Goal: Information Seeking & Learning: Learn about a topic

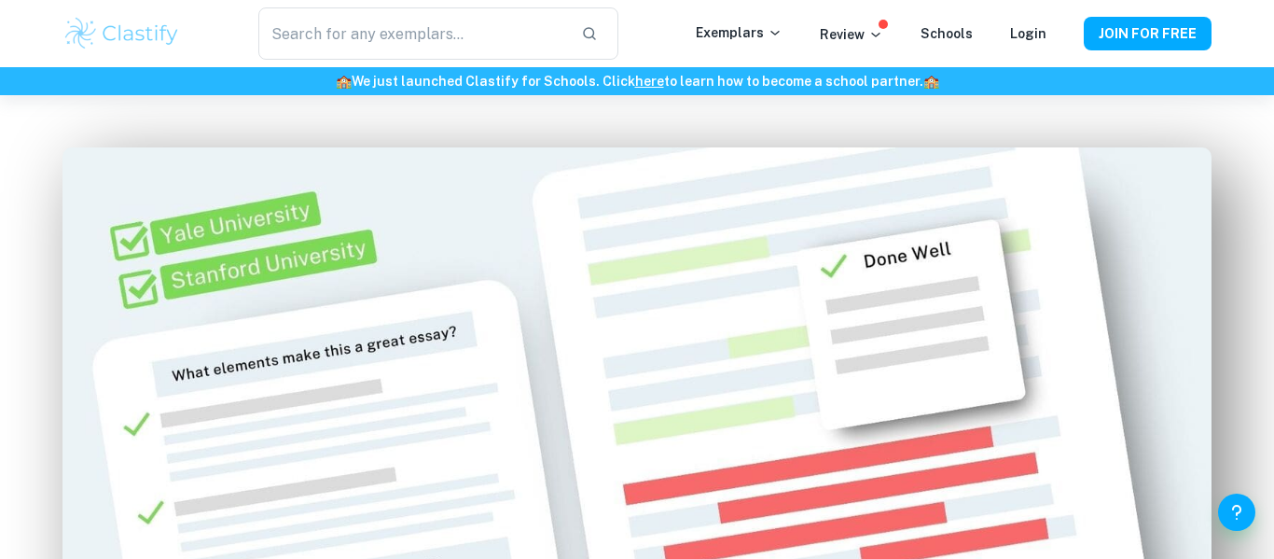
scroll to position [879, 0]
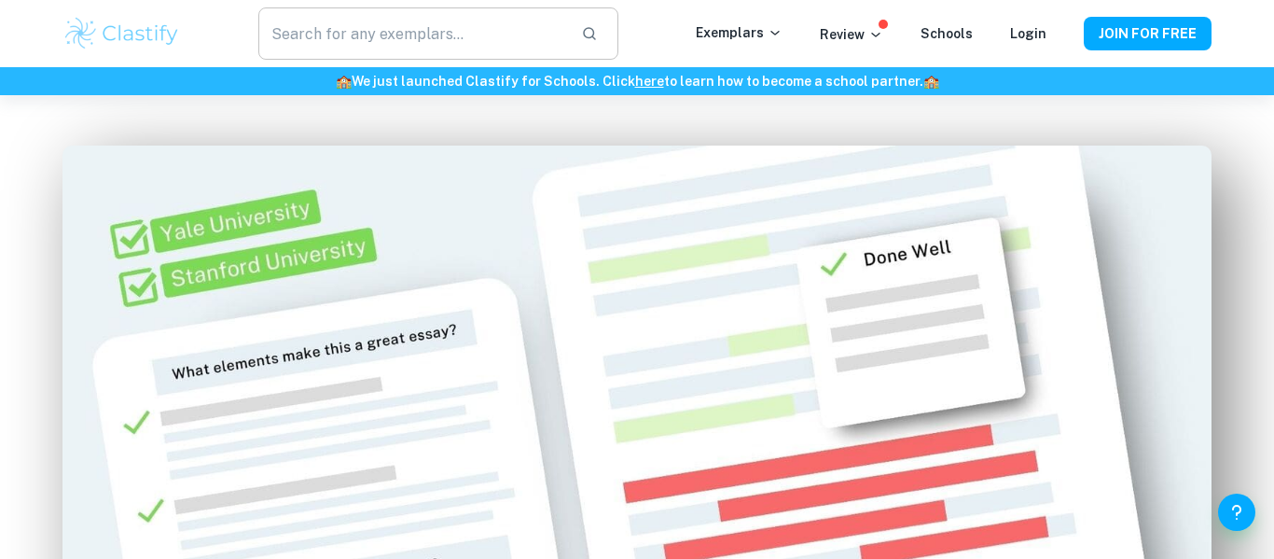
click at [425, 19] on input "text" at bounding box center [412, 33] width 308 height 52
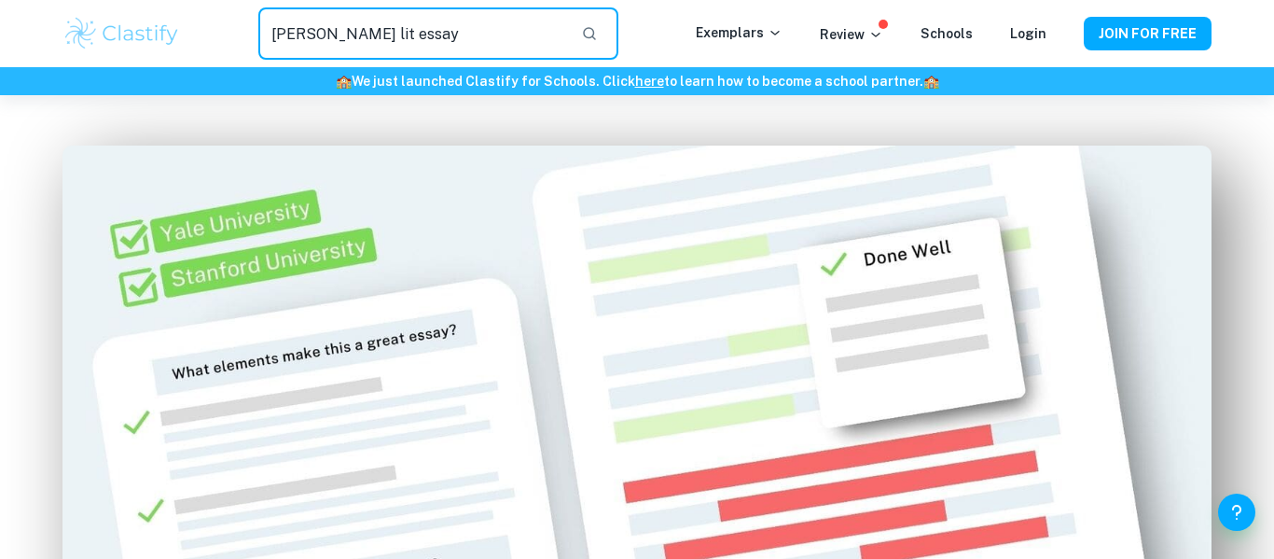
type input "[PERSON_NAME] lit essay"
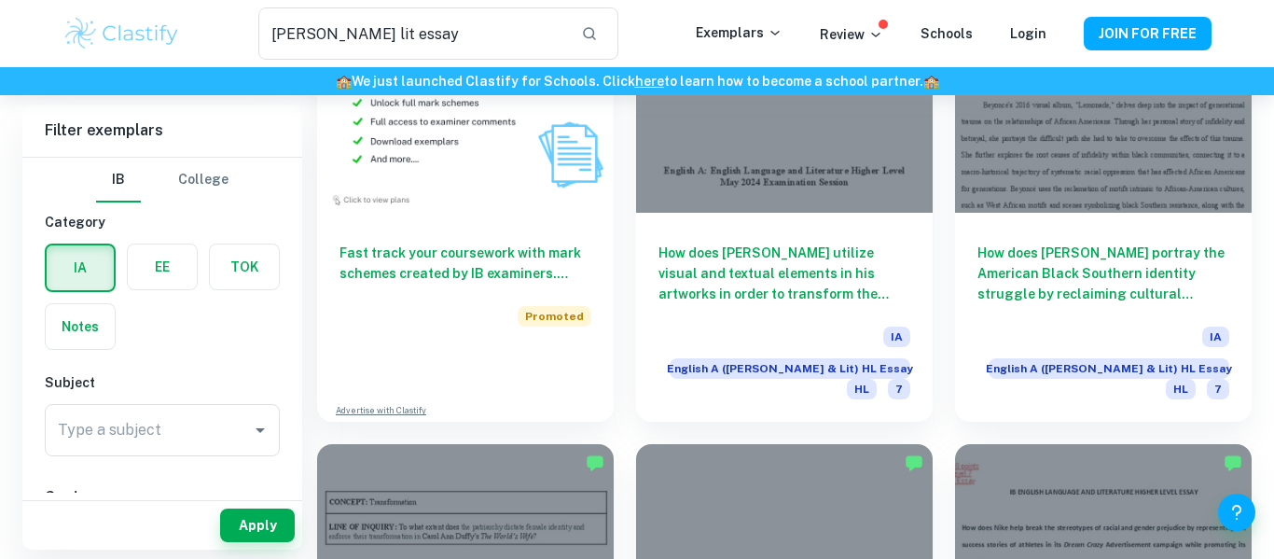
scroll to position [1125, 0]
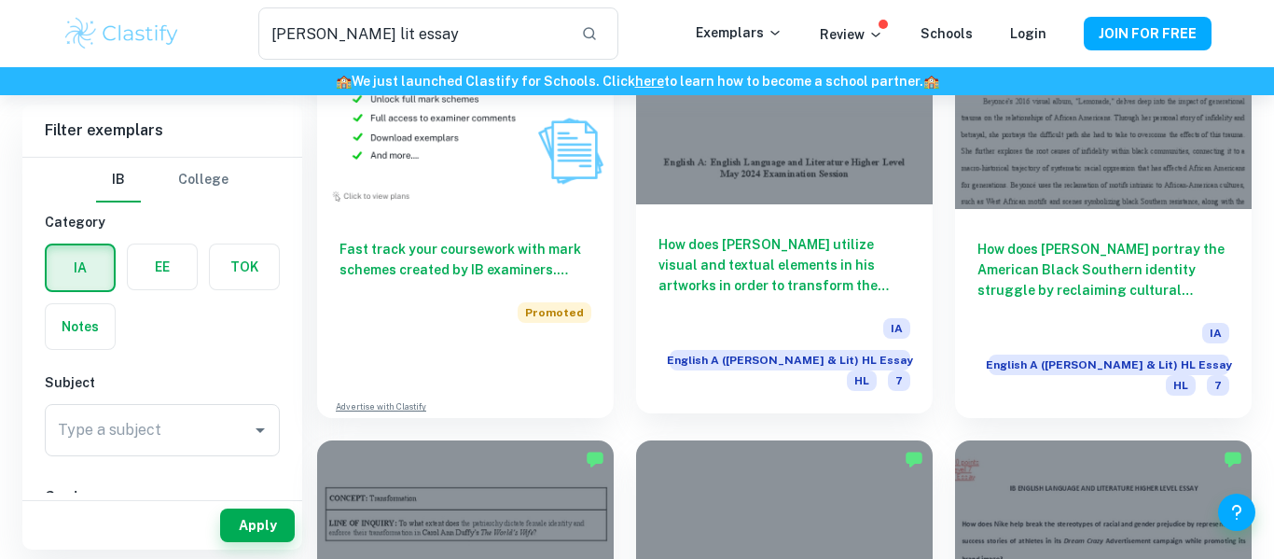
click at [763, 204] on div "How does [PERSON_NAME] utilize visual and textual elements in his artworks in o…" at bounding box center [784, 308] width 297 height 209
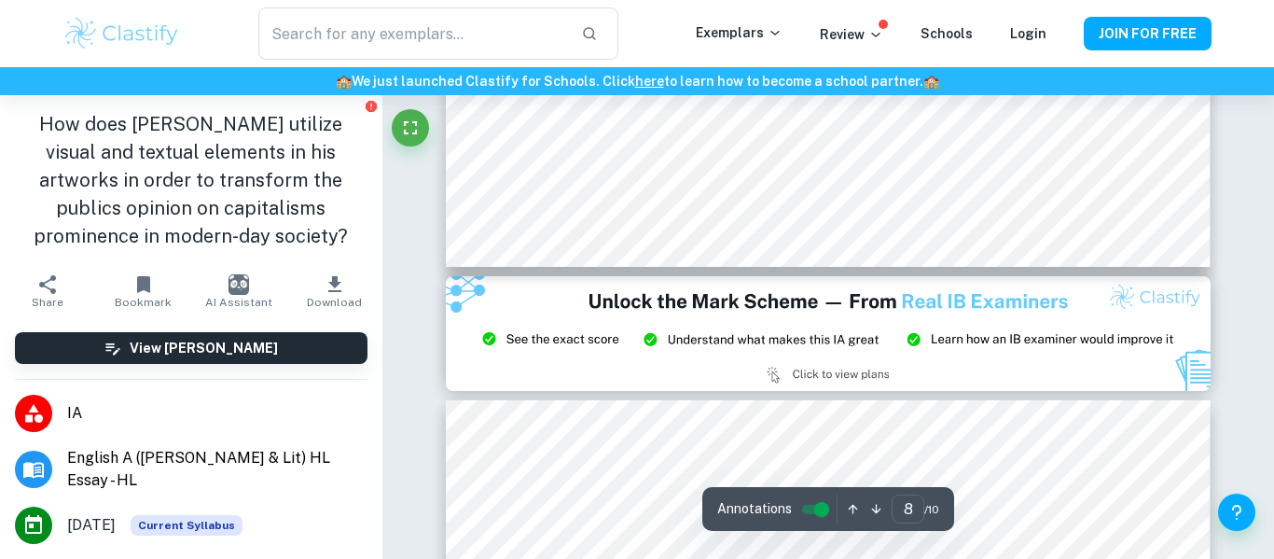
scroll to position [8075, 0]
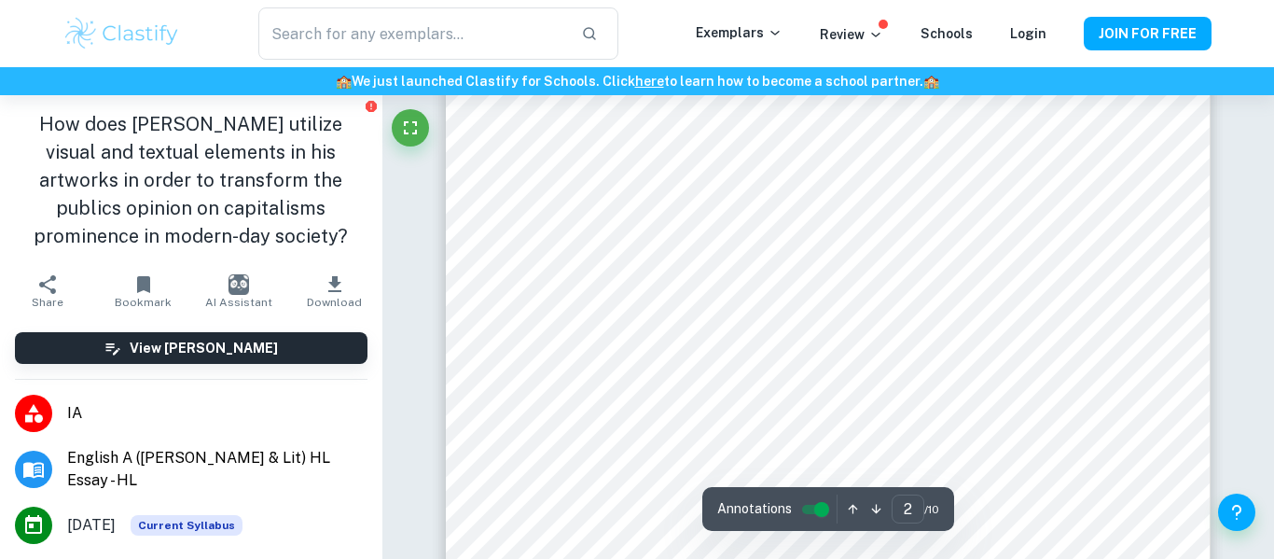
type input "1"
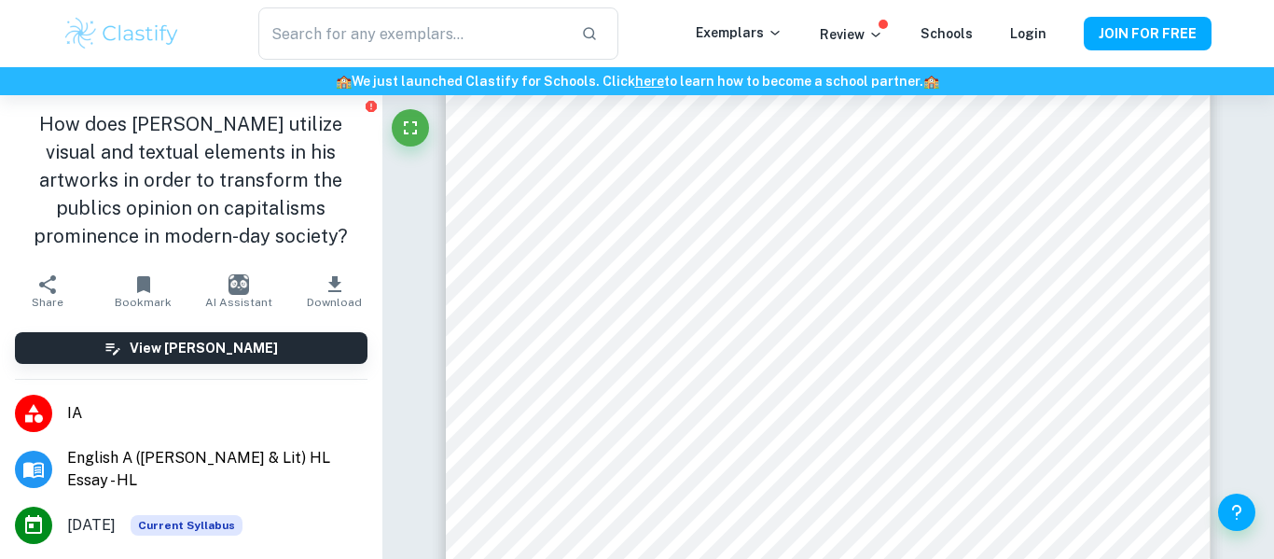
type input "[PERSON_NAME] lit essay"
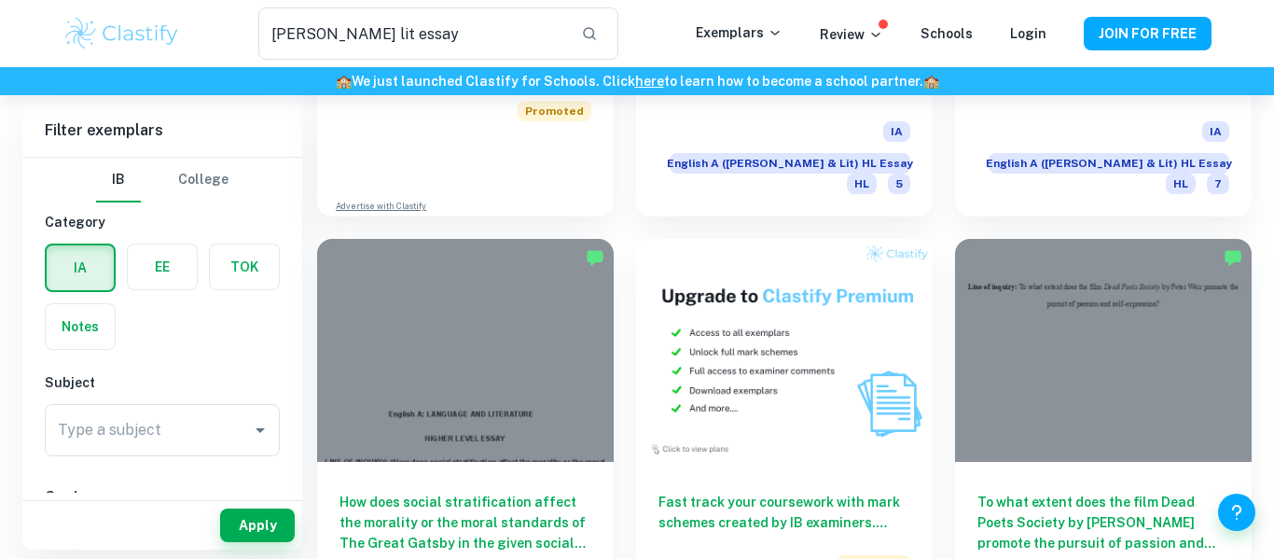
scroll to position [3163, 0]
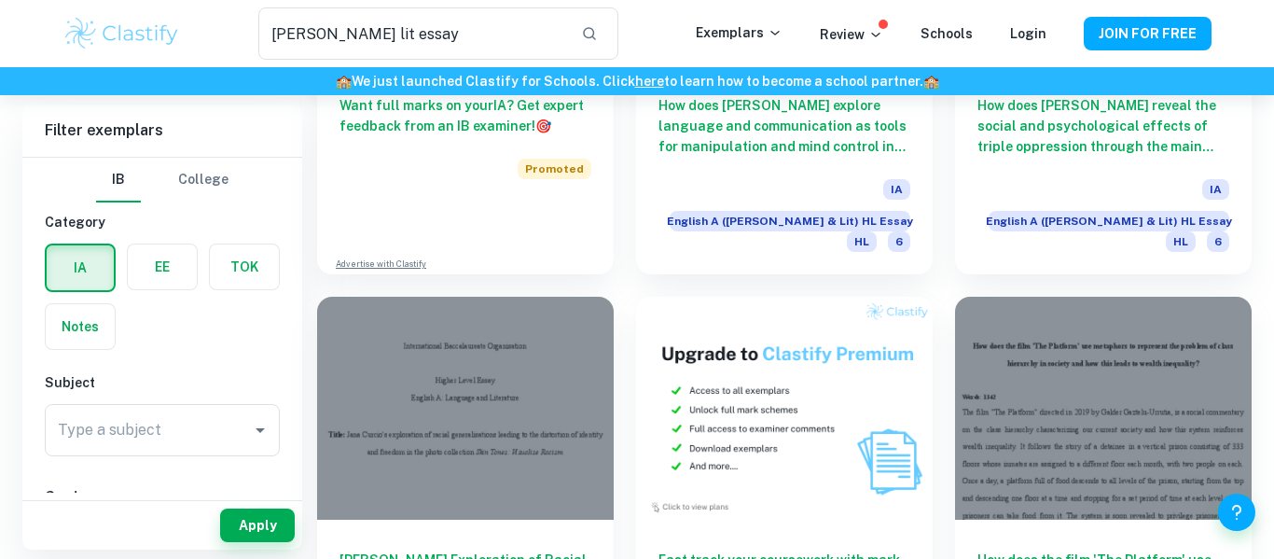
scroll to position [3163, 0]
